Goal: Information Seeking & Learning: Learn about a topic

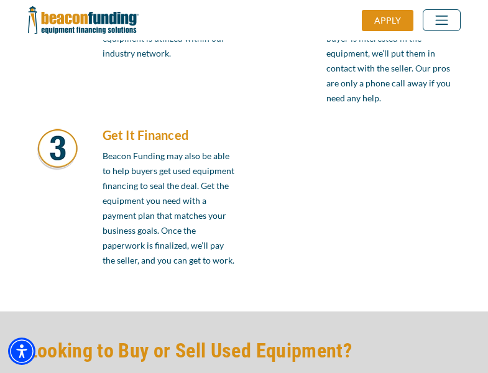
scroll to position [1056, 0]
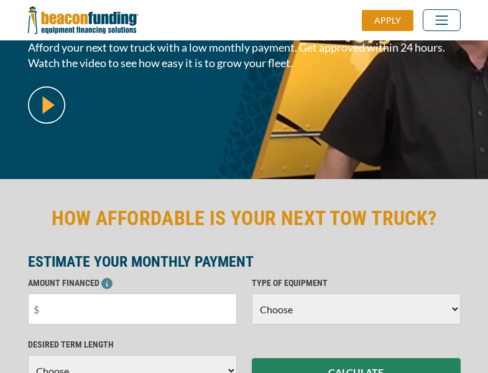
scroll to position [303, 0]
